Goal: Book appointment/travel/reservation

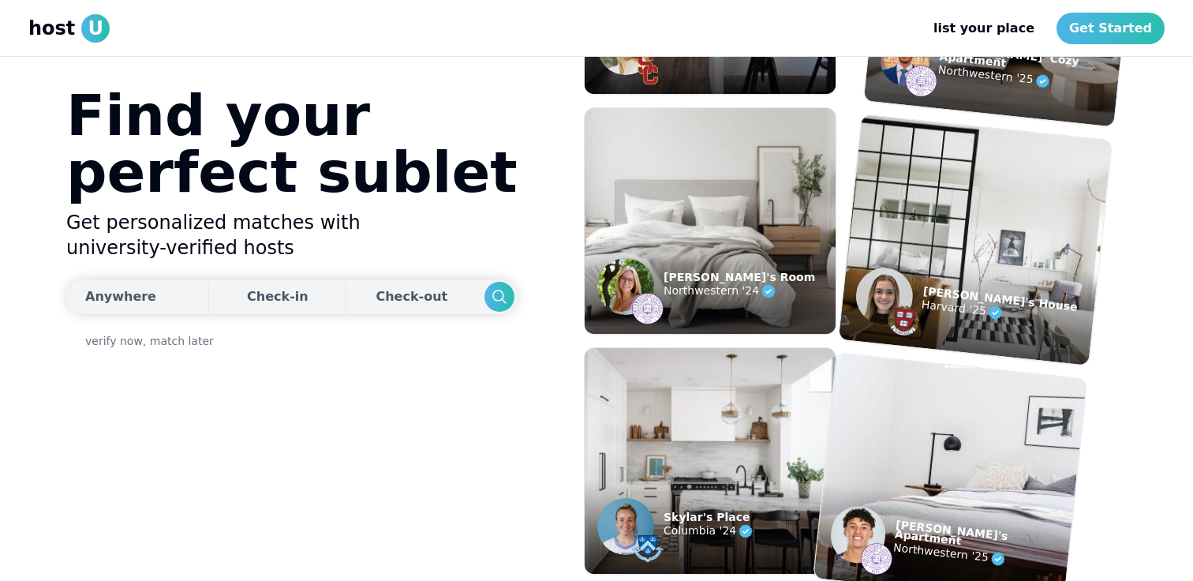
click at [129, 293] on div "Anywhere" at bounding box center [120, 296] width 71 height 19
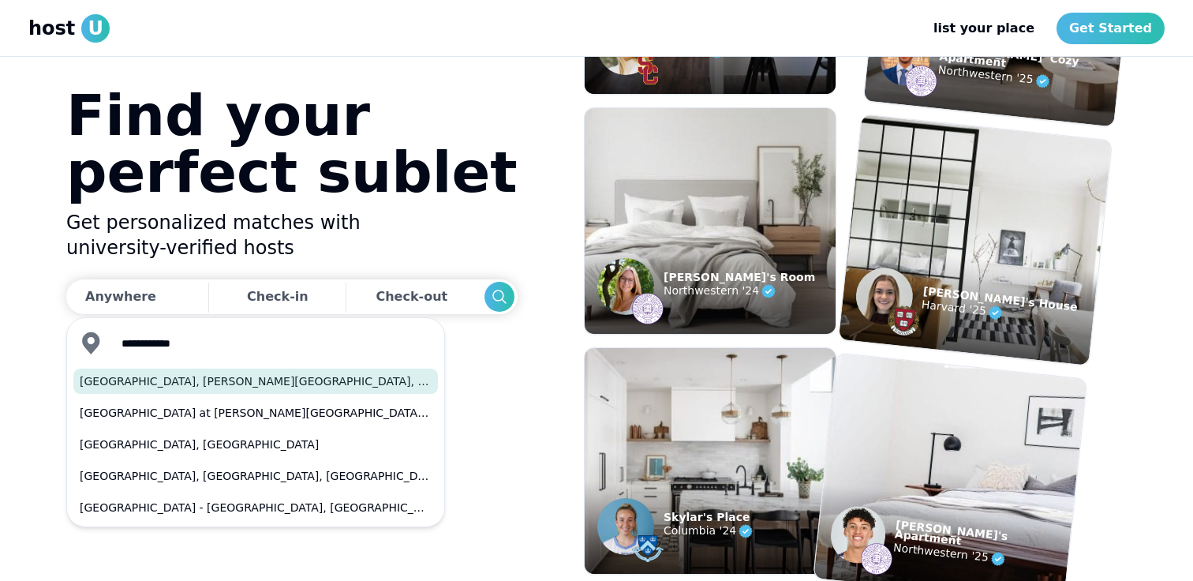
click at [280, 374] on button "[GEOGRAPHIC_DATA], [PERSON_NAME][GEOGRAPHIC_DATA], [GEOGRAPHIC_DATA], [GEOGRAPH…" at bounding box center [255, 381] width 365 height 25
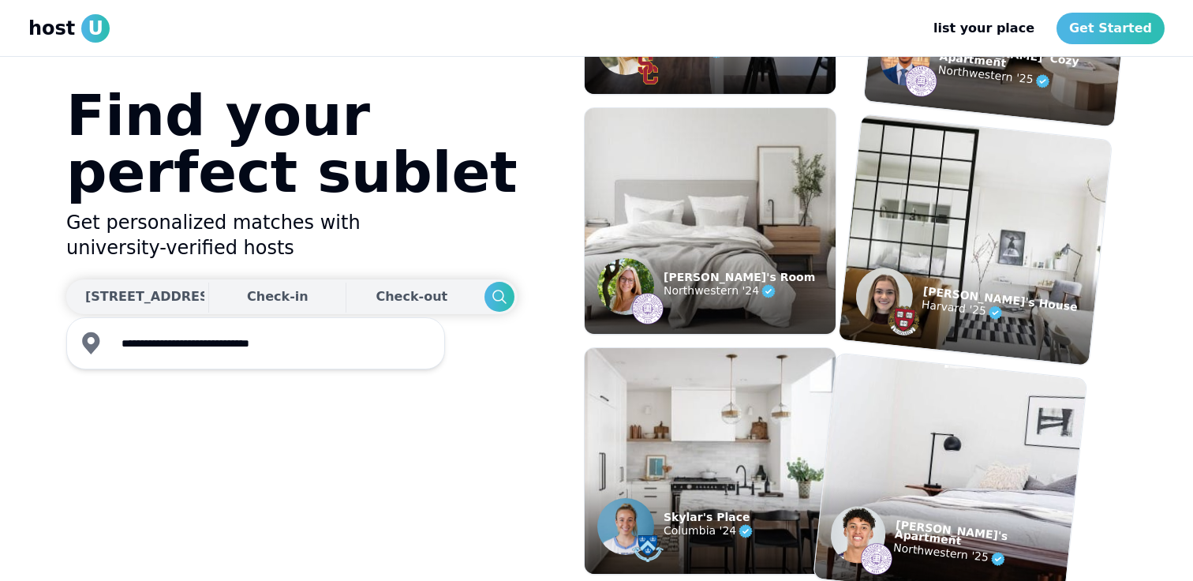
type input "**********"
click at [250, 306] on div "Check-in" at bounding box center [278, 297] width 62 height 32
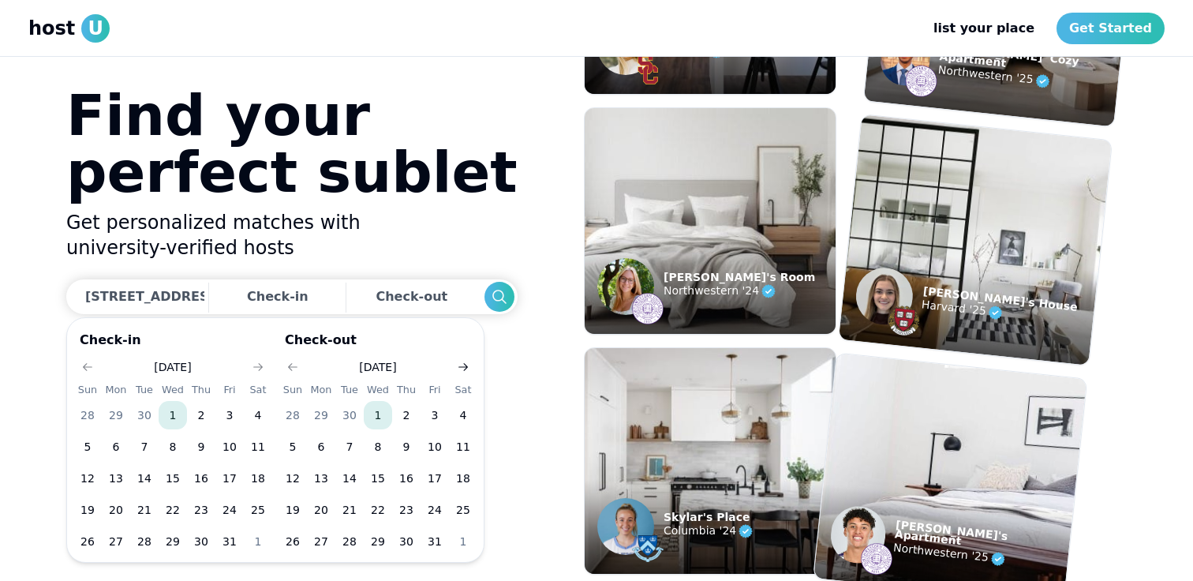
click at [462, 365] on icon "Go to next month" at bounding box center [463, 367] width 13 height 13
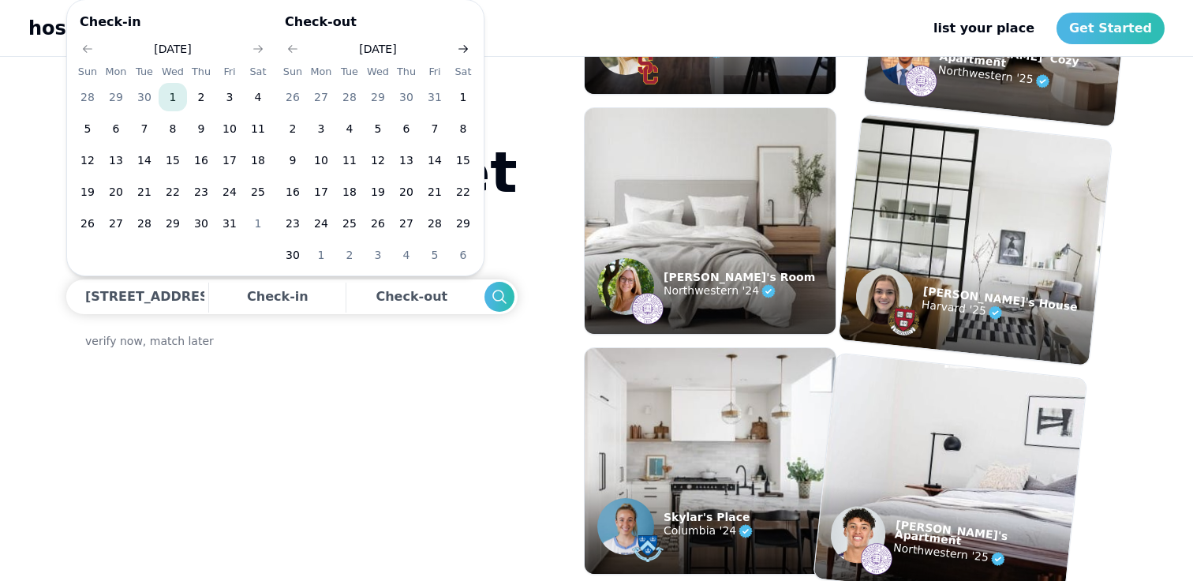
click at [461, 43] on icon "Go to next month" at bounding box center [463, 49] width 13 height 13
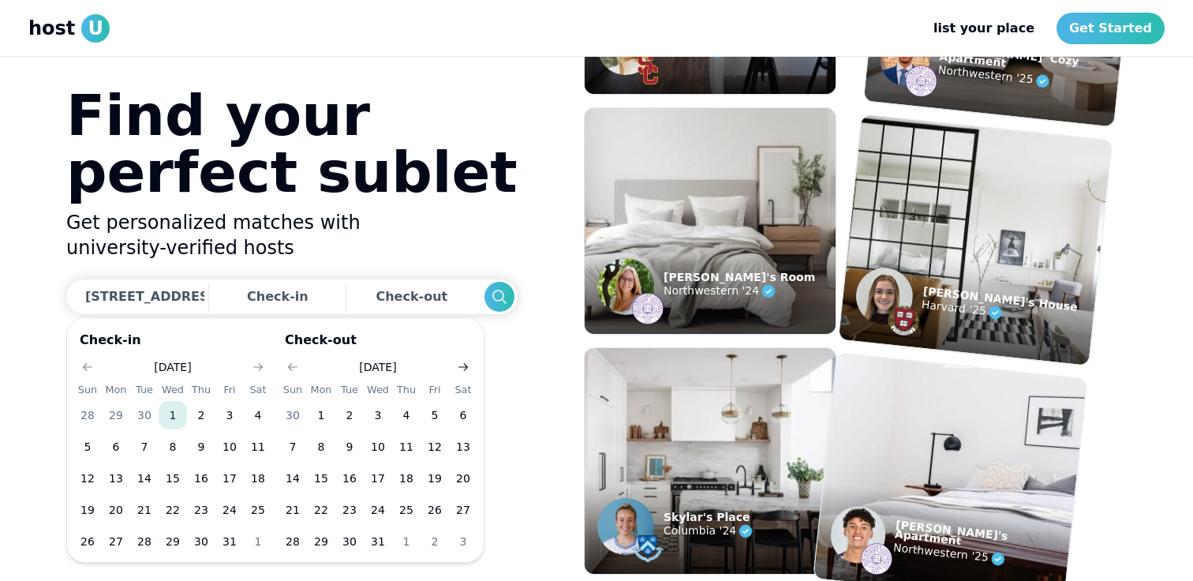
click at [469, 369] on icon "Go to next month" at bounding box center [463, 367] width 13 height 13
click at [402, 418] on button "1" at bounding box center [406, 415] width 28 height 28
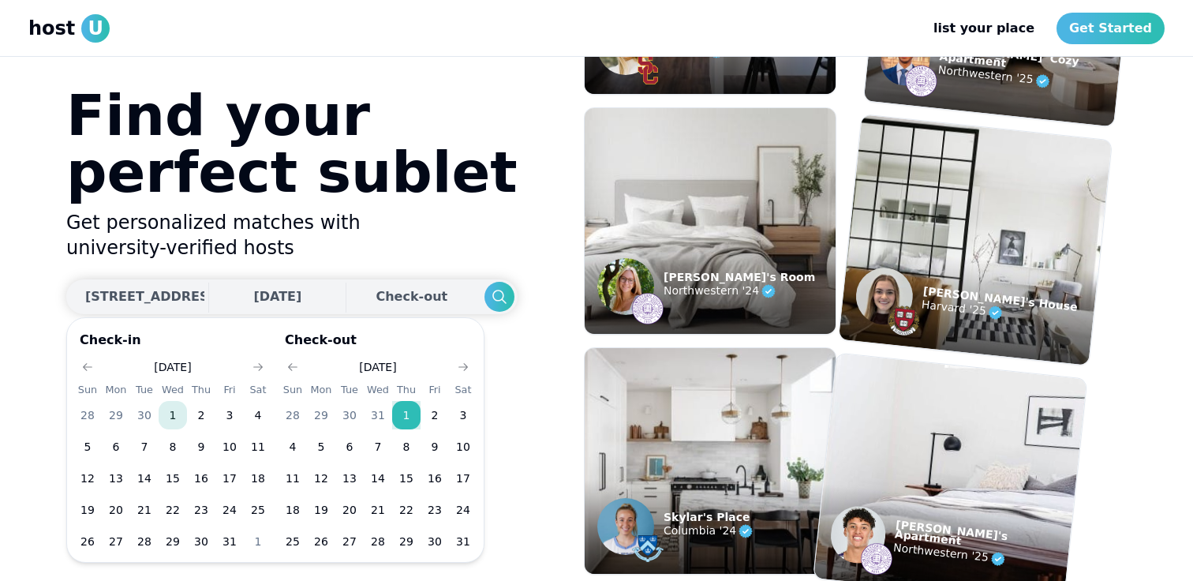
click at [376, 300] on div "Check-out" at bounding box center [415, 297] width 78 height 32
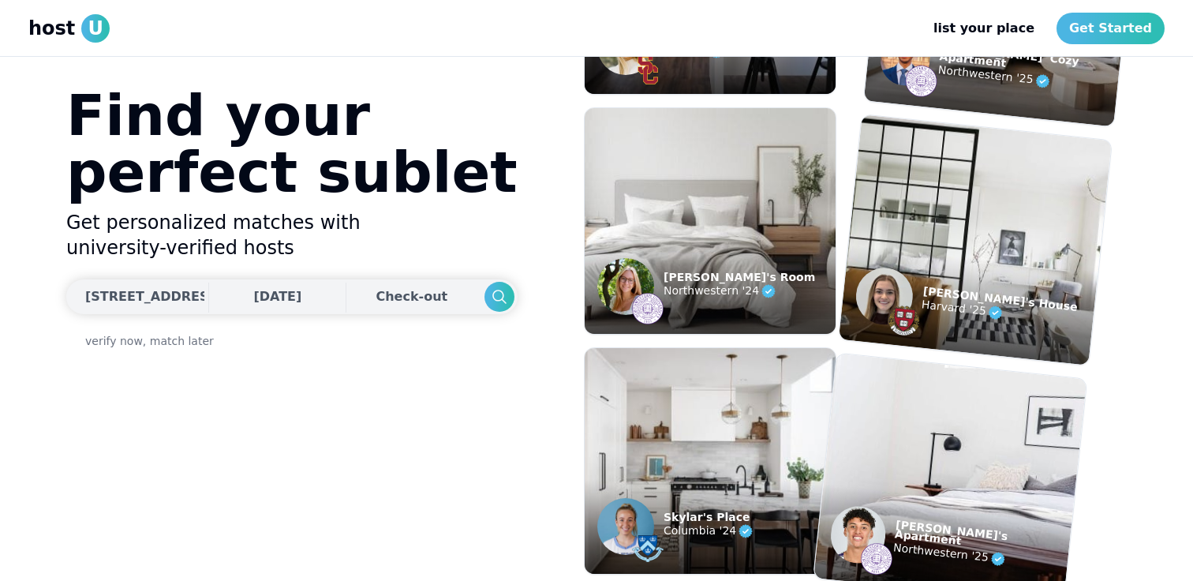
click at [376, 303] on div "Check-out" at bounding box center [415, 297] width 78 height 32
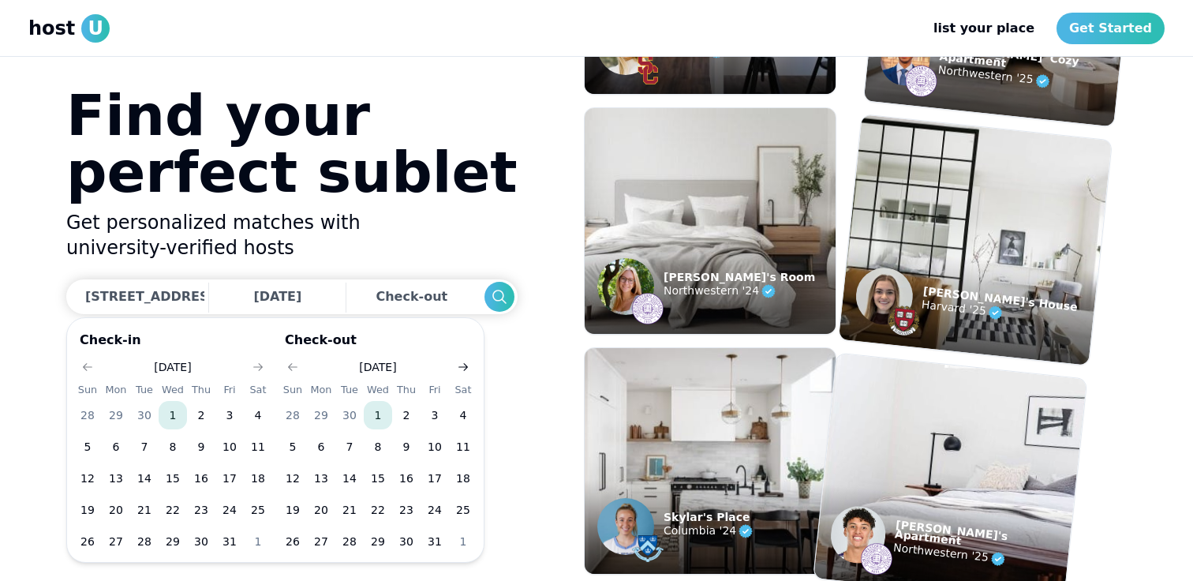
click at [465, 372] on icon "Go to next month" at bounding box center [463, 367] width 13 height 13
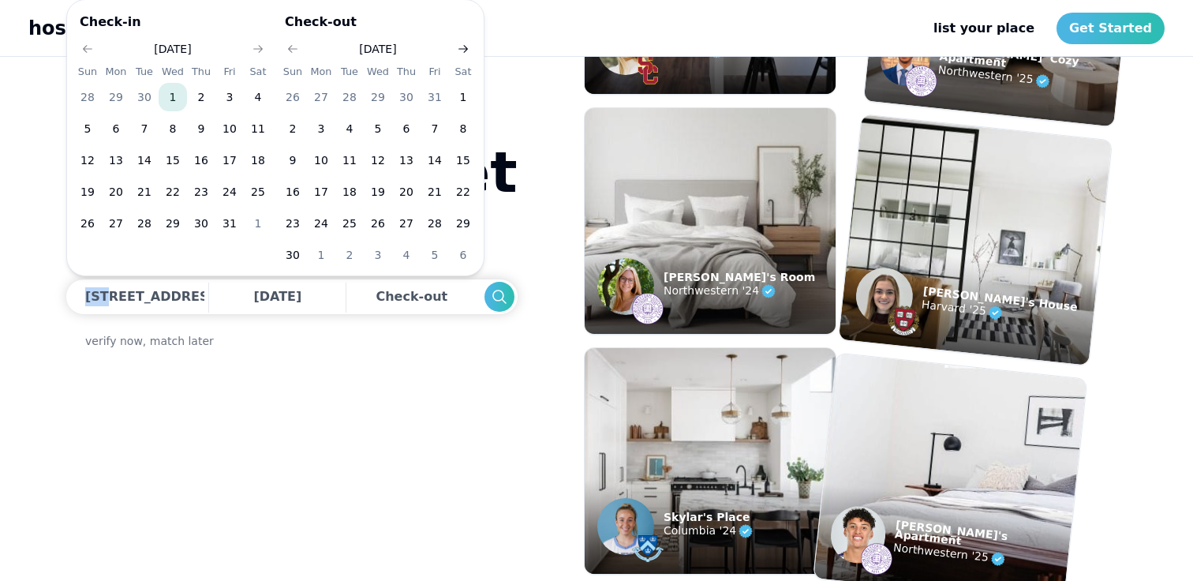
click at [465, 372] on section "Find your perfect sublet Get personalized matches with university-verified host…" at bounding box center [597, 319] width 1086 height 524
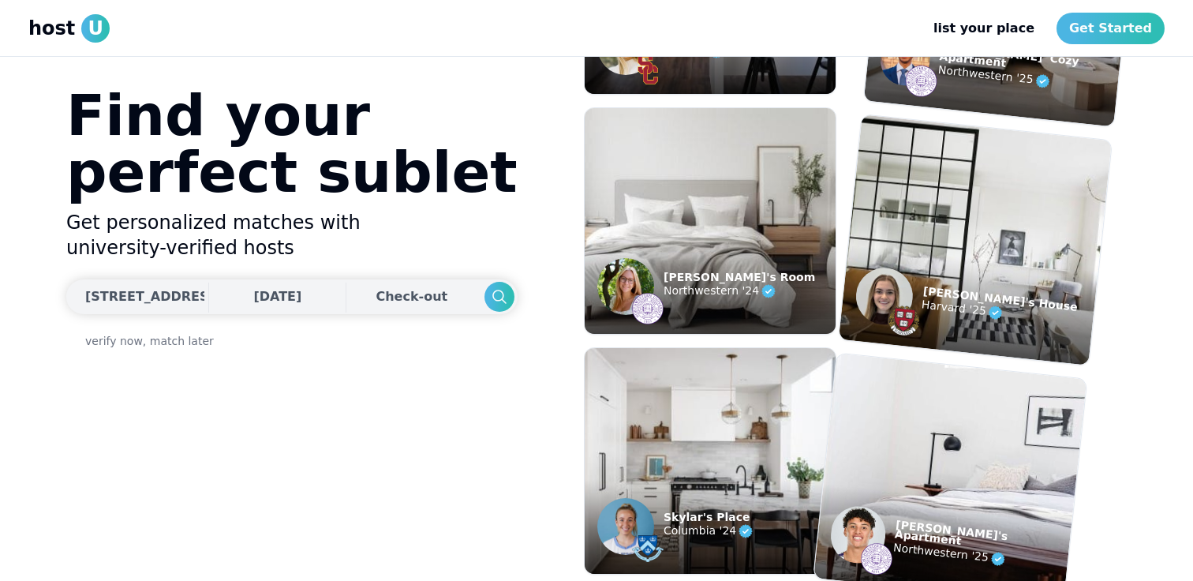
click at [376, 300] on div "Check-out" at bounding box center [415, 297] width 78 height 32
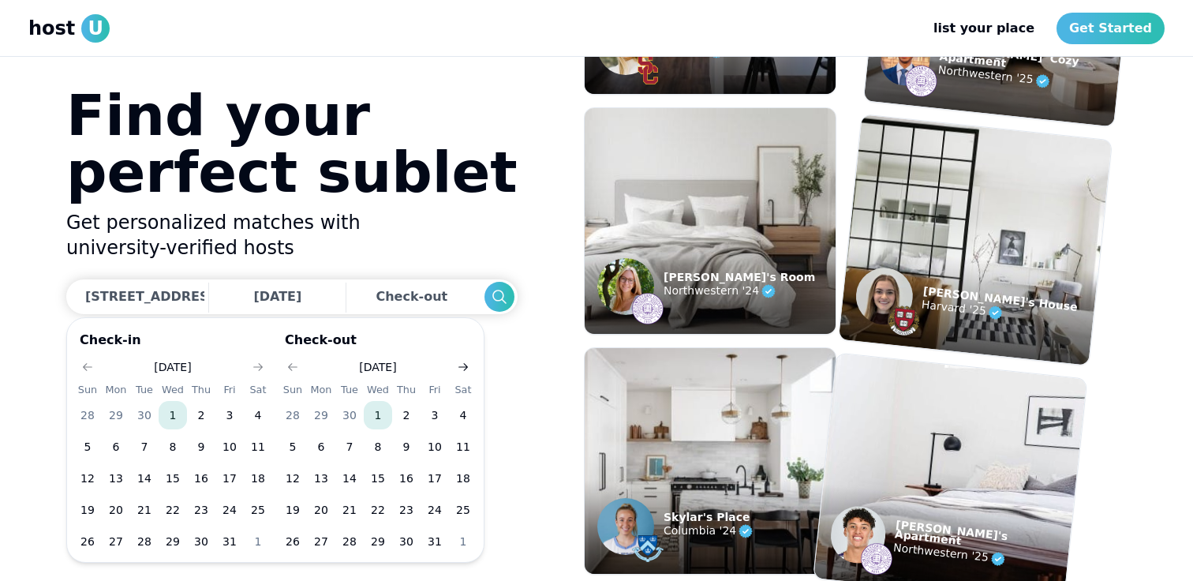
click at [465, 366] on icon "Go to next month" at bounding box center [463, 367] width 13 height 13
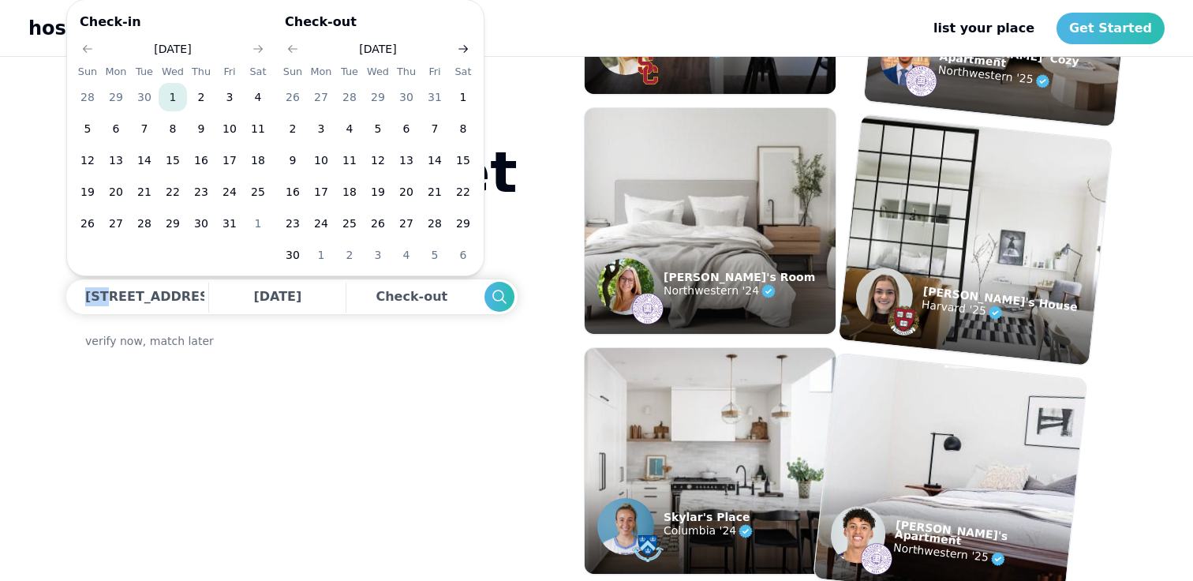
click at [465, 366] on section "Find your perfect sublet Get personalized matches with university-verified host…" at bounding box center [597, 319] width 1086 height 524
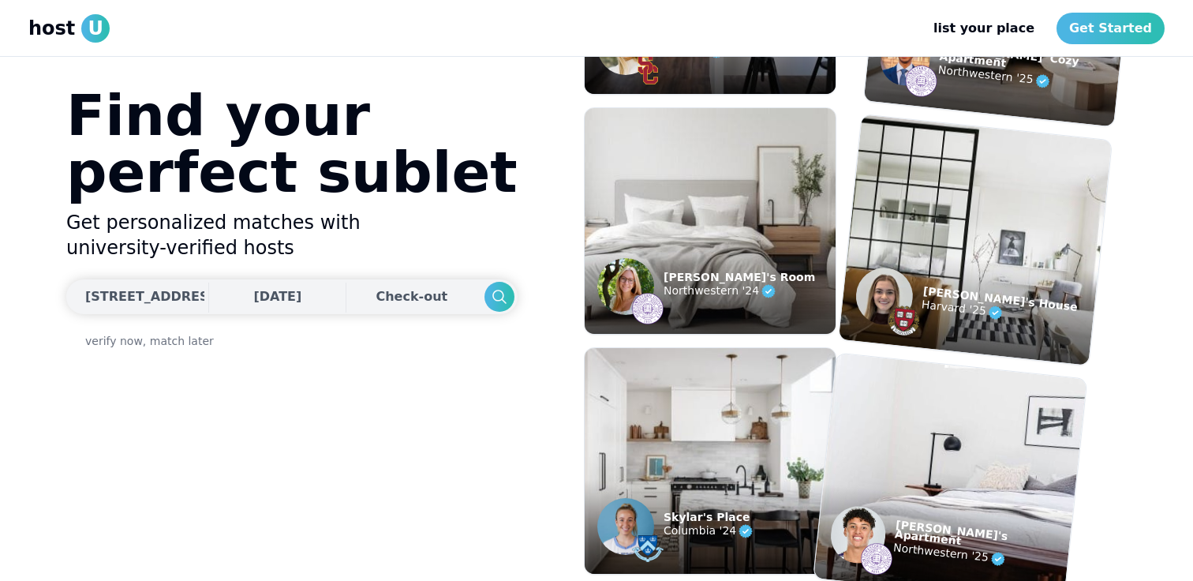
click at [376, 297] on div "Check-out" at bounding box center [415, 297] width 78 height 32
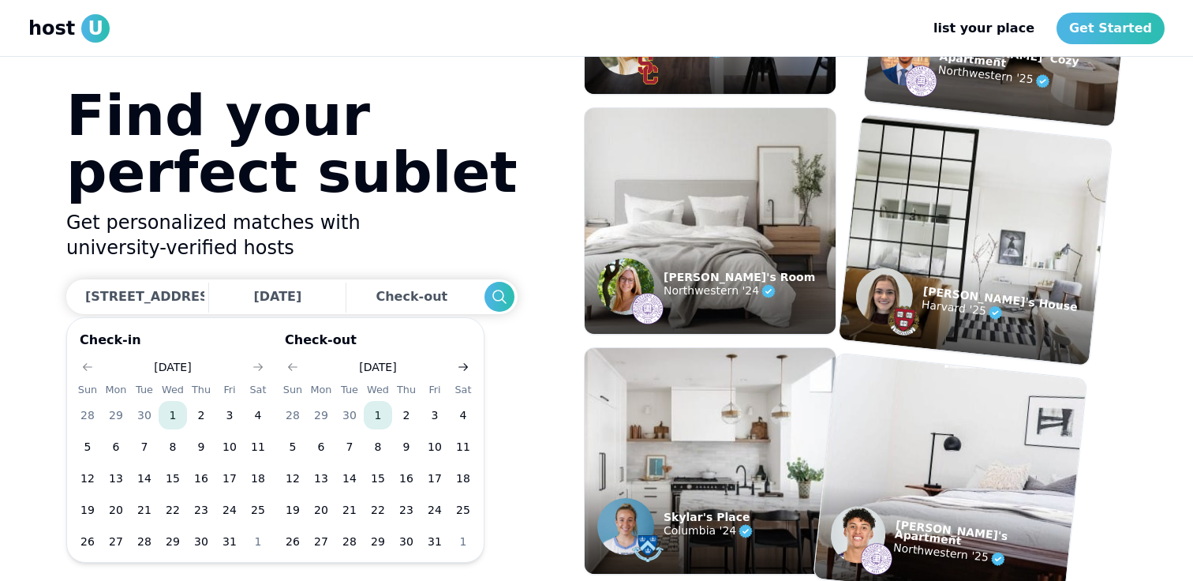
click at [469, 365] on icon "Go to next month" at bounding box center [463, 367] width 13 height 13
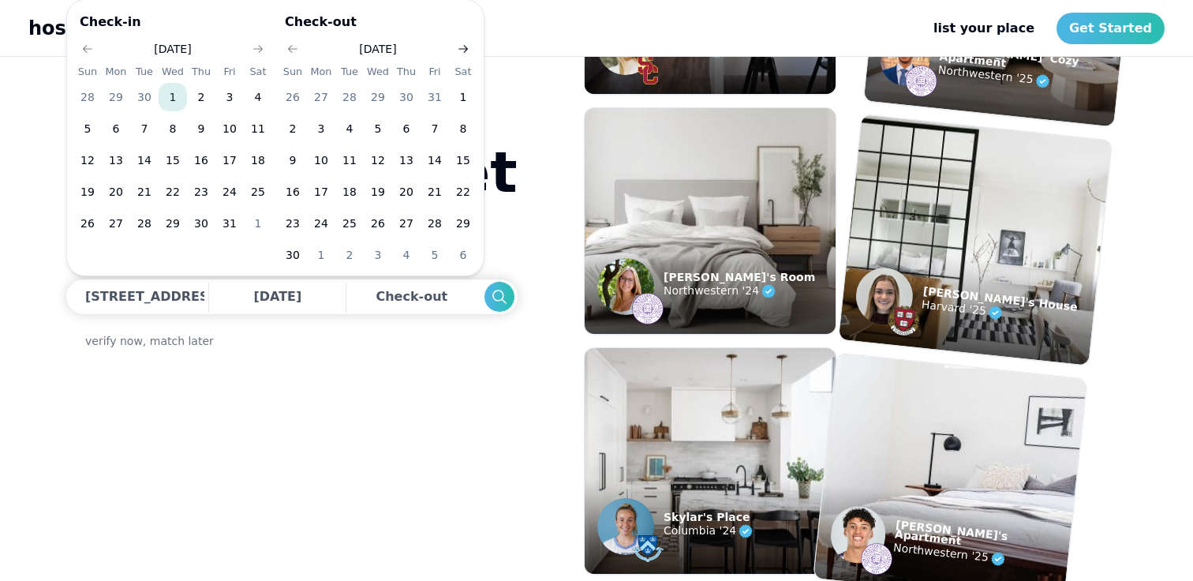
click at [465, 53] on icon "Go to next month" at bounding box center [463, 49] width 13 height 13
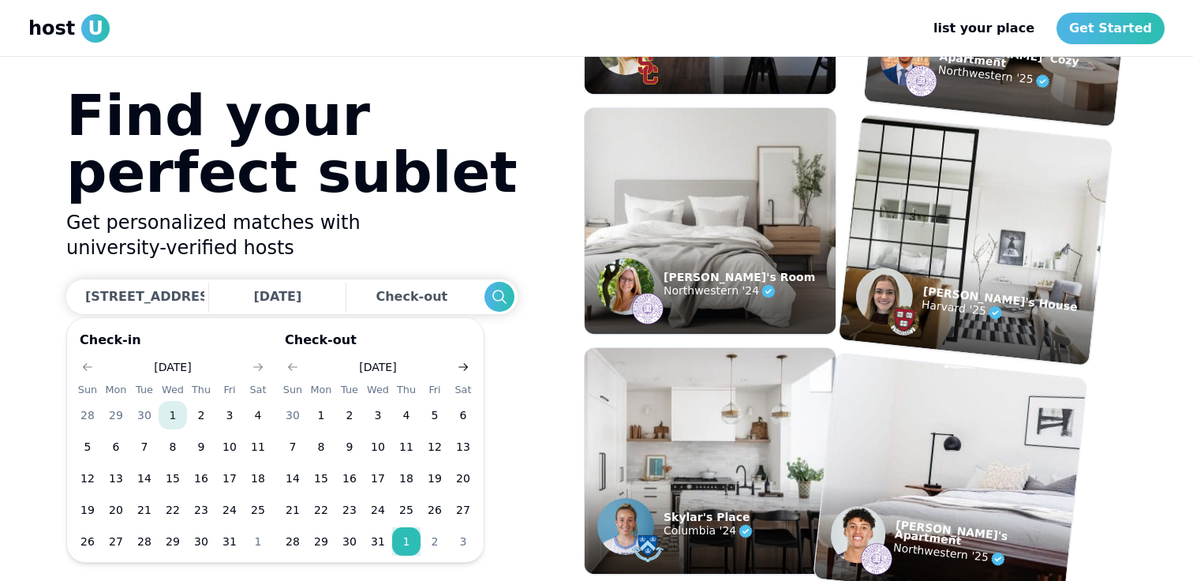
click at [467, 370] on icon "Go to next month" at bounding box center [463, 367] width 13 height 13
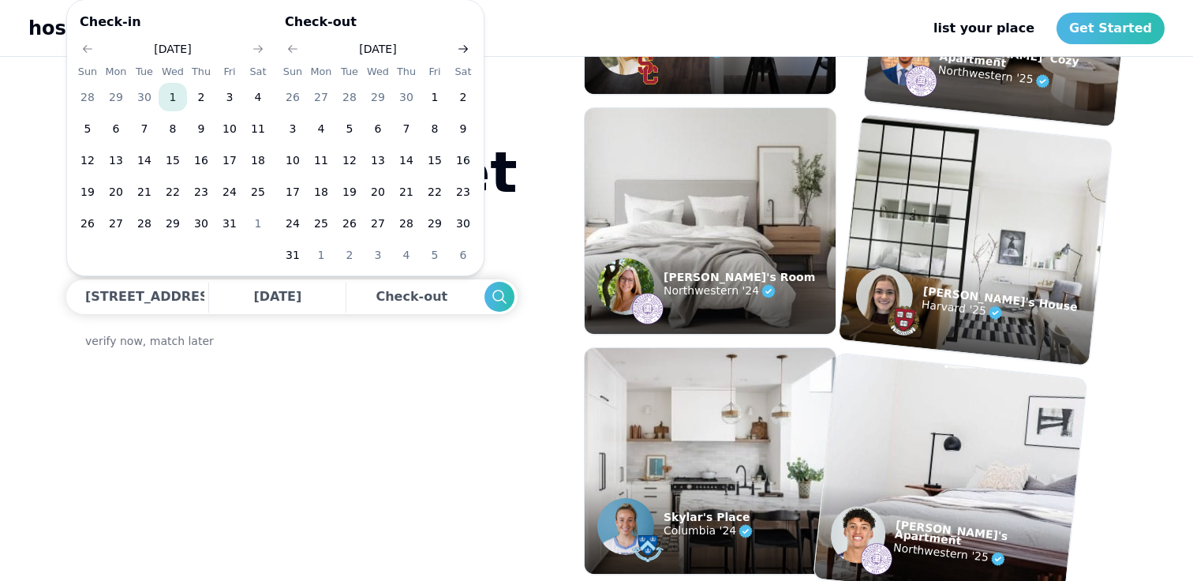
click at [458, 46] on icon "Go to next month" at bounding box center [463, 49] width 13 height 13
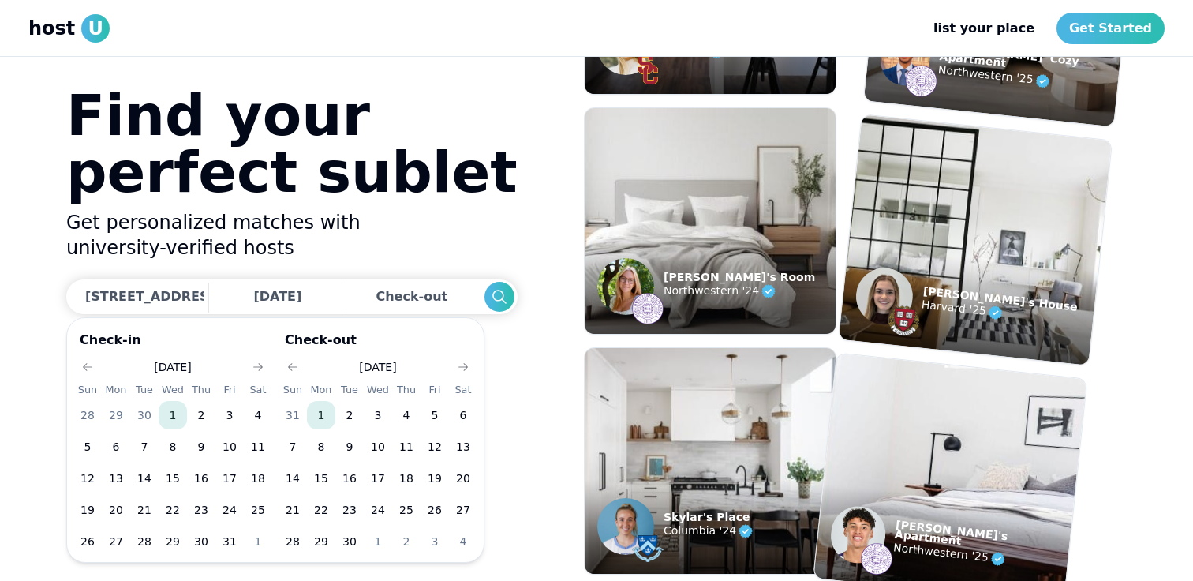
click at [325, 416] on button "1" at bounding box center [321, 415] width 28 height 28
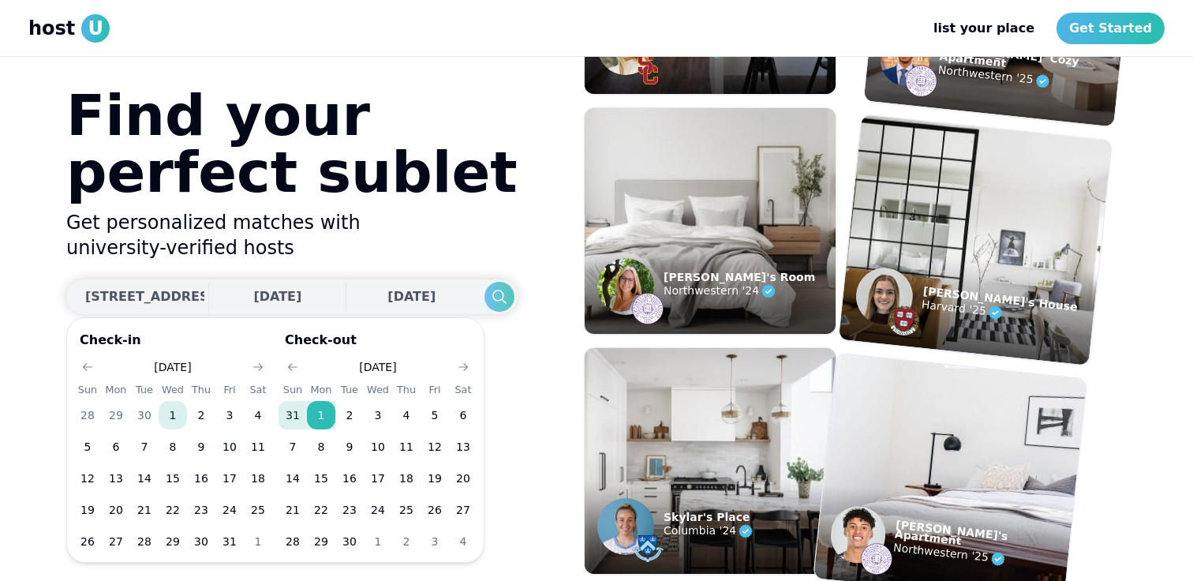
click at [490, 290] on icon "Search" at bounding box center [499, 296] width 19 height 19
